Goal: Find specific page/section: Find specific page/section

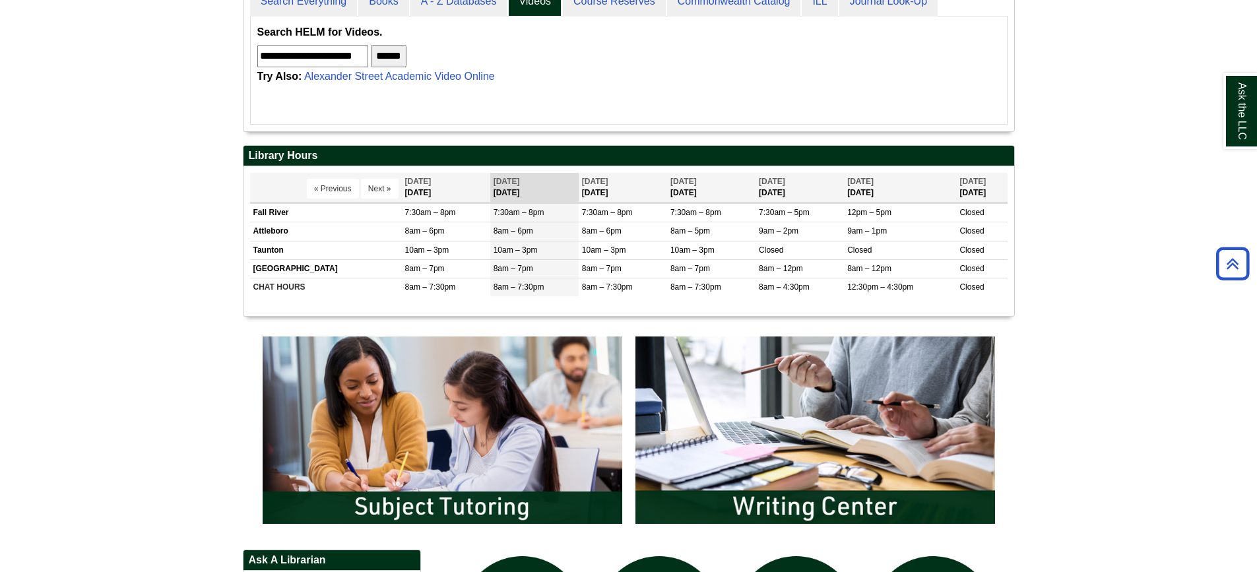
scroll to position [449, 0]
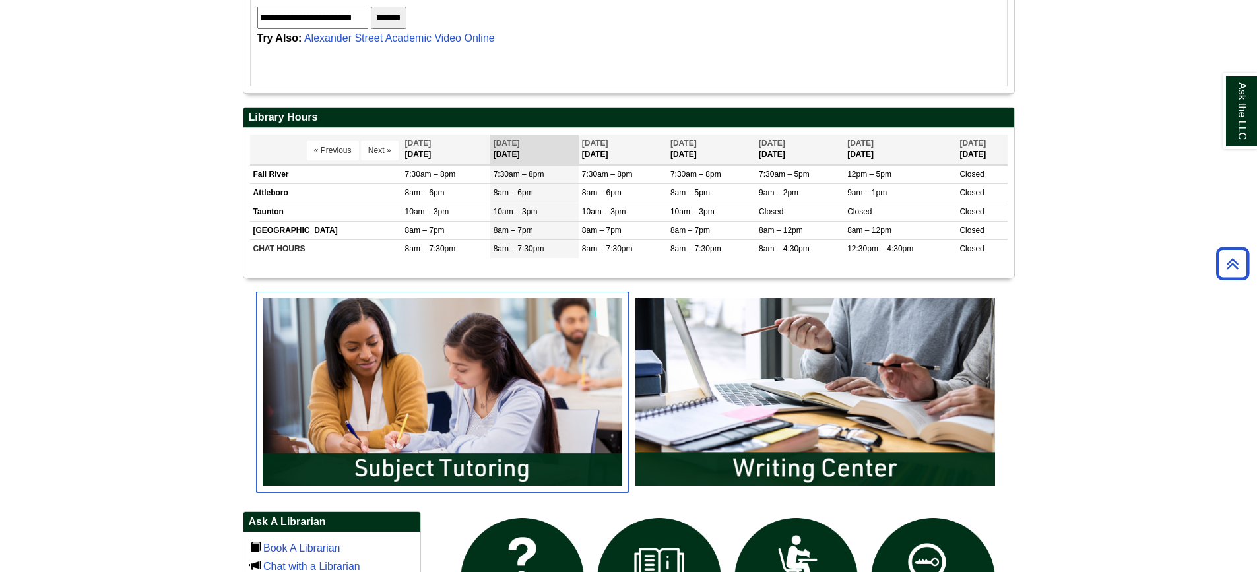
click at [500, 428] on img "slideshow" at bounding box center [442, 392] width 373 height 201
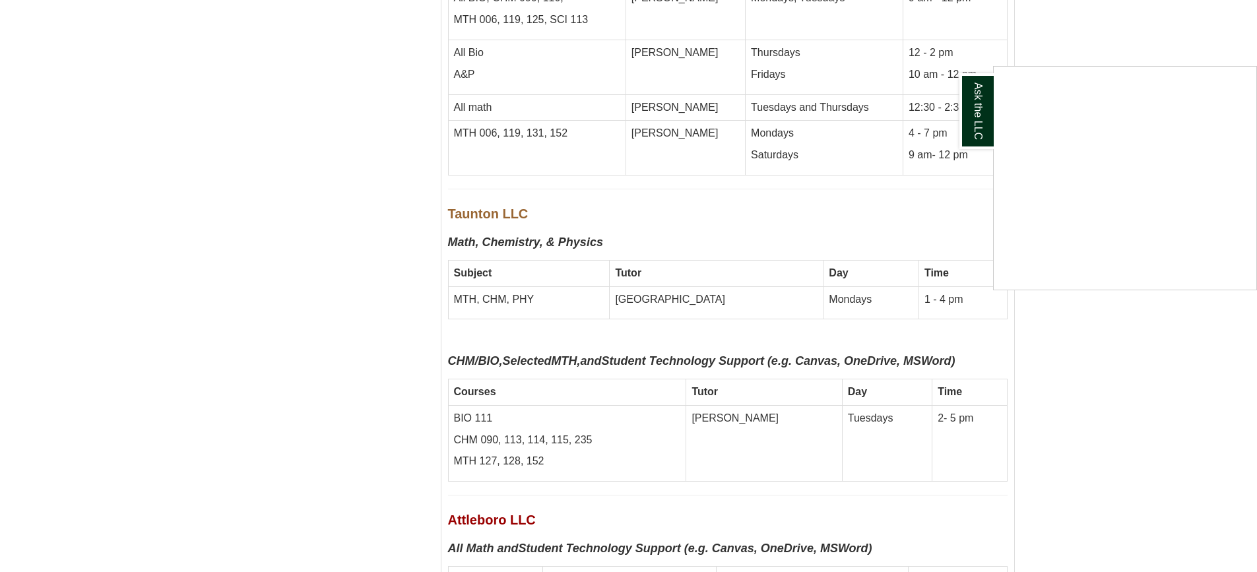
scroll to position [5810, 0]
